Goal: Check status: Check status

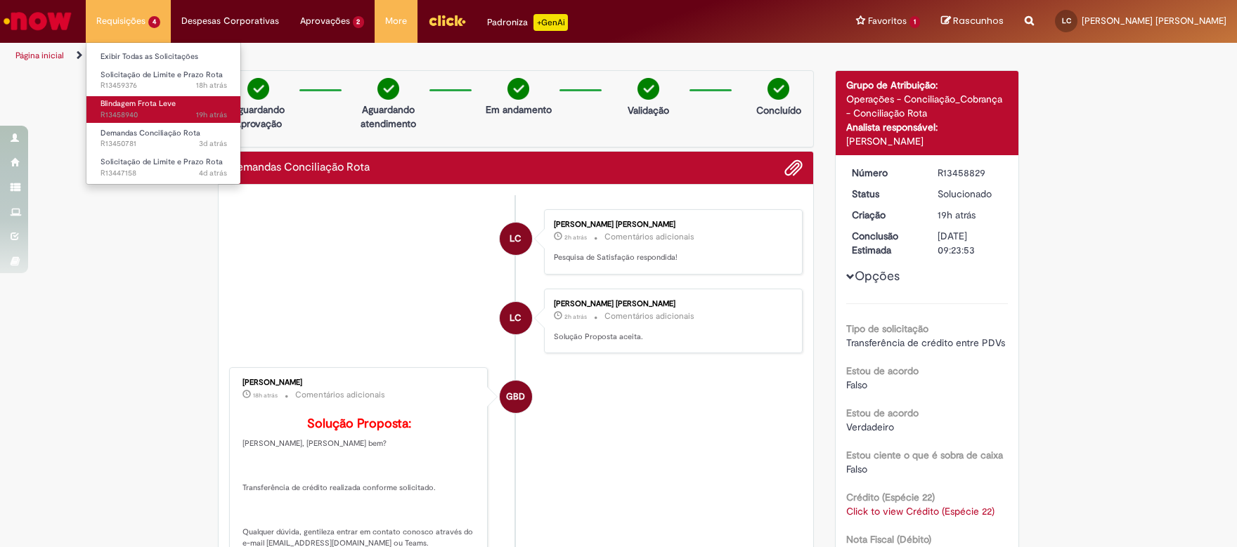
click at [129, 108] on span "Blindagem Frota Leve" at bounding box center [137, 103] width 75 height 11
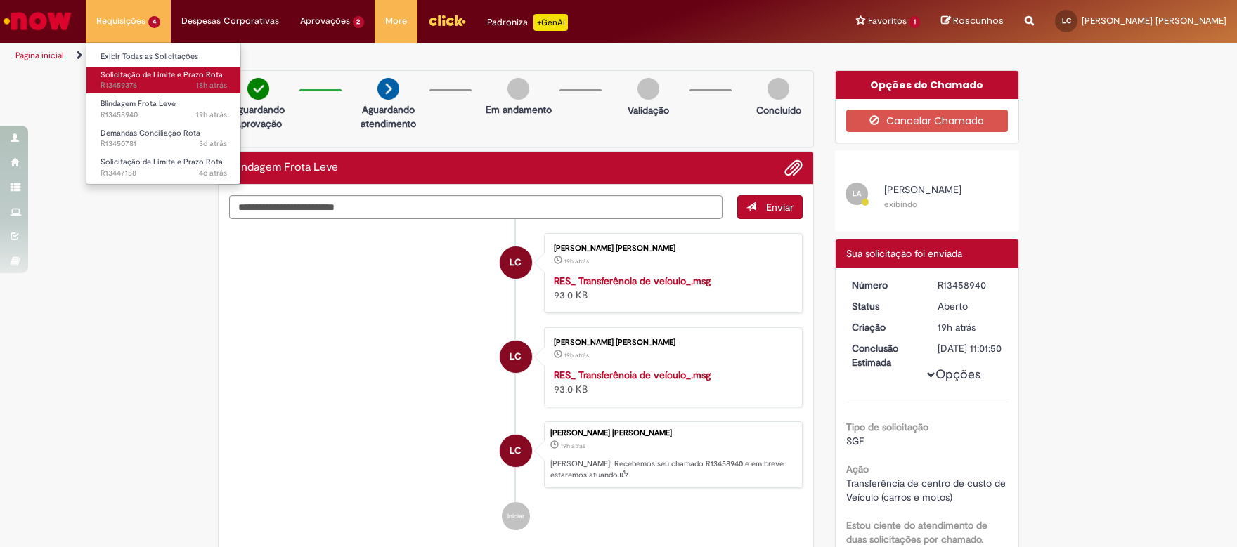
click at [137, 71] on span "Solicitação de Limite e Prazo Rota" at bounding box center [161, 75] width 122 height 11
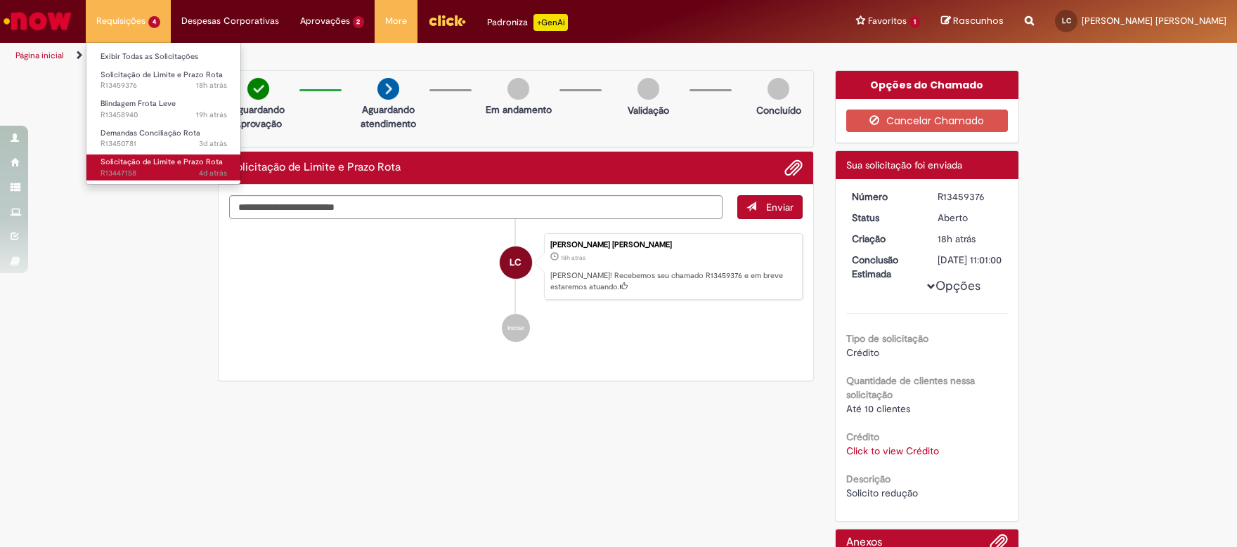
click at [145, 159] on span "Solicitação de Limite e Prazo Rota" at bounding box center [161, 162] width 122 height 11
